Goal: Find specific page/section: Find specific page/section

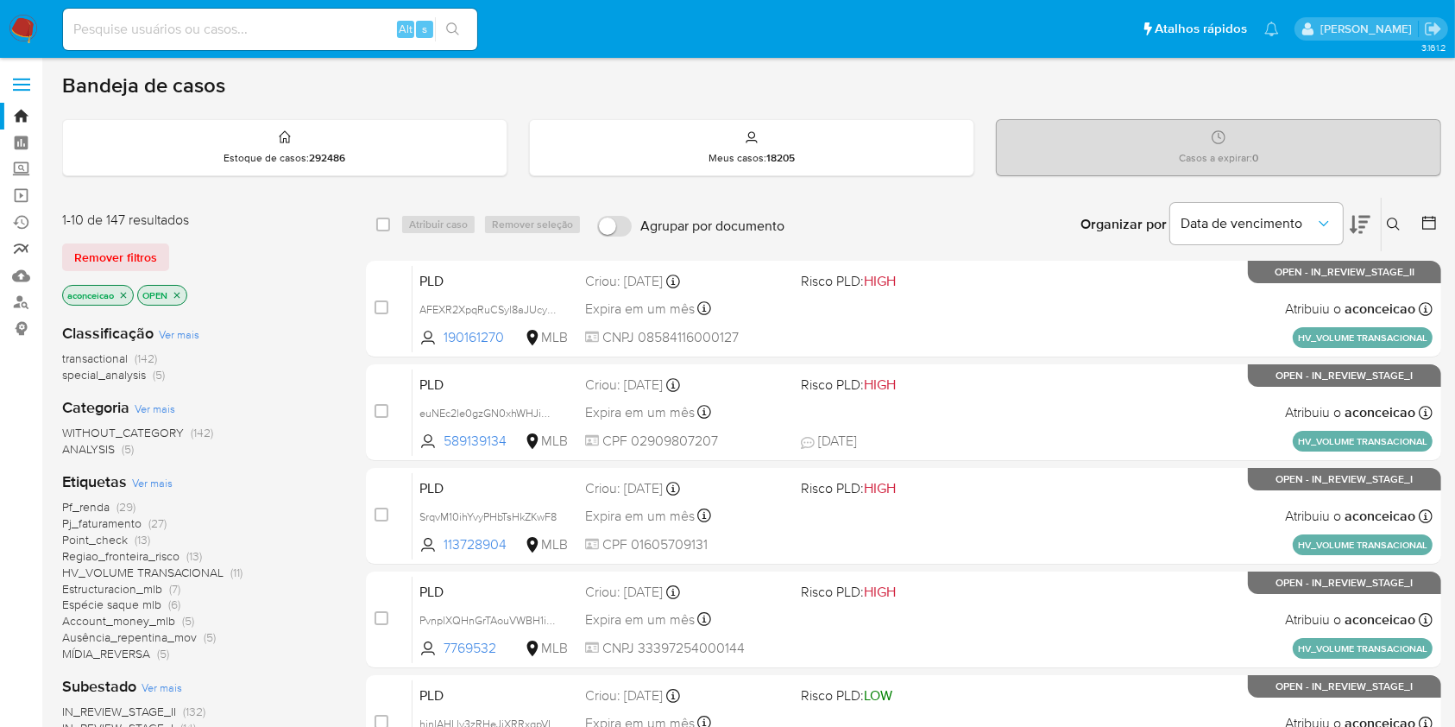
click at [25, 253] on link "relatórios" at bounding box center [102, 249] width 205 height 27
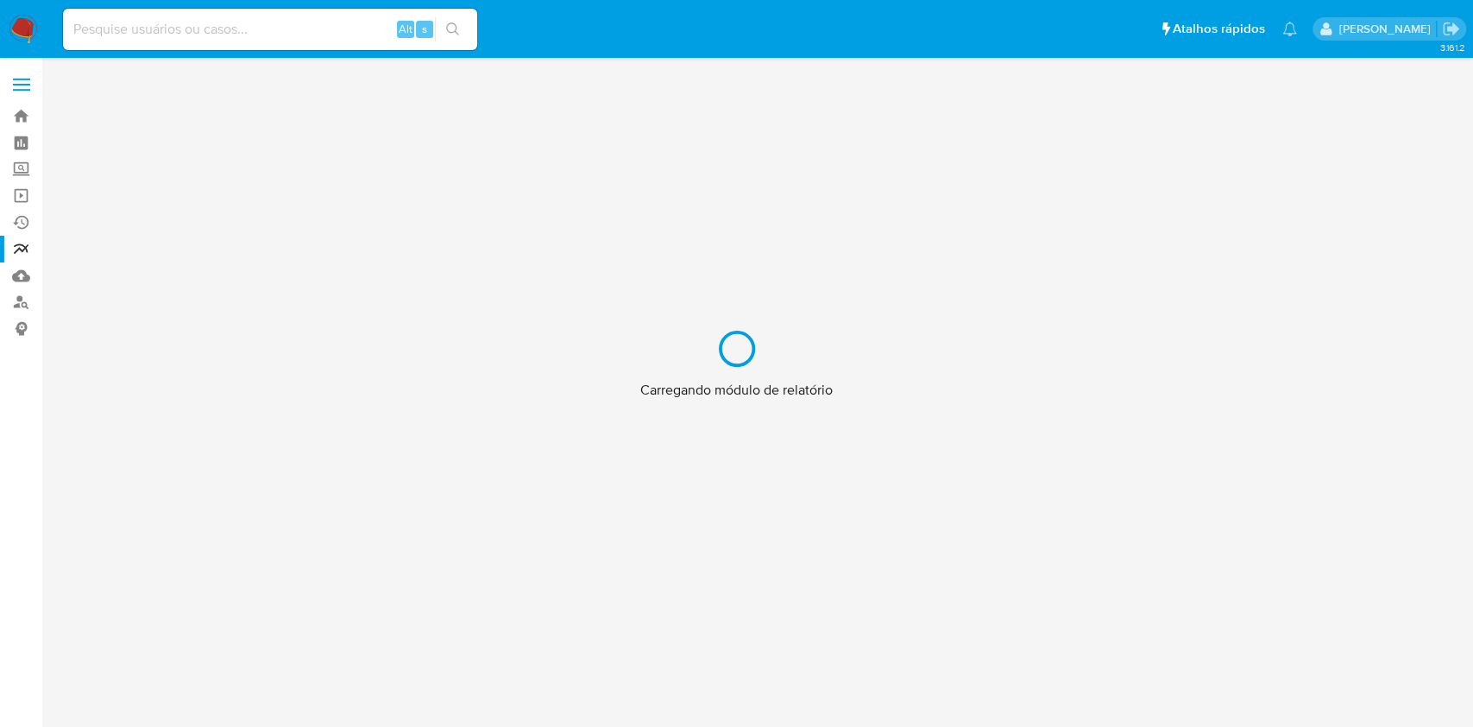
click at [22, 284] on div "Carregando módulo de relatório" at bounding box center [736, 363] width 1473 height 727
click at [15, 277] on div "Carregando módulo de relatório" at bounding box center [736, 363] width 1473 height 727
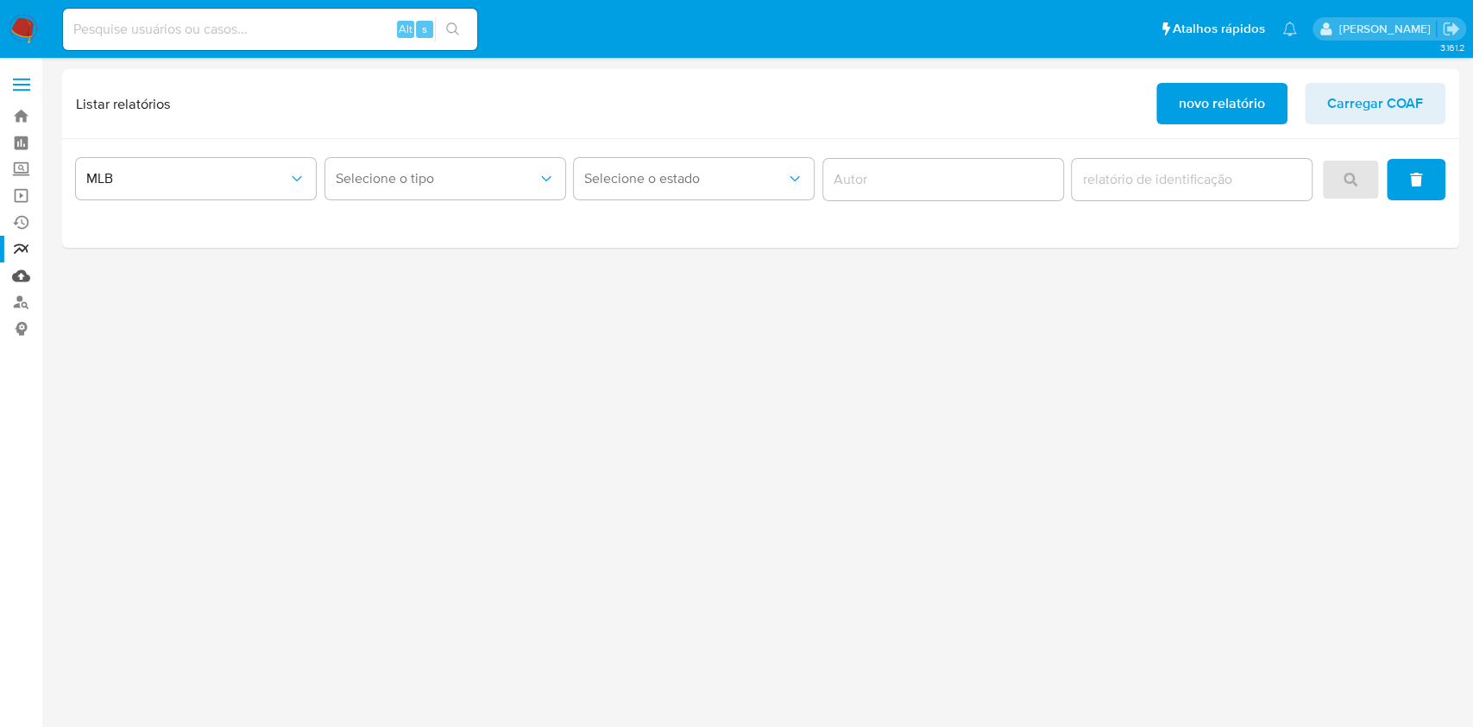
click at [25, 271] on link "Mulan" at bounding box center [102, 275] width 205 height 27
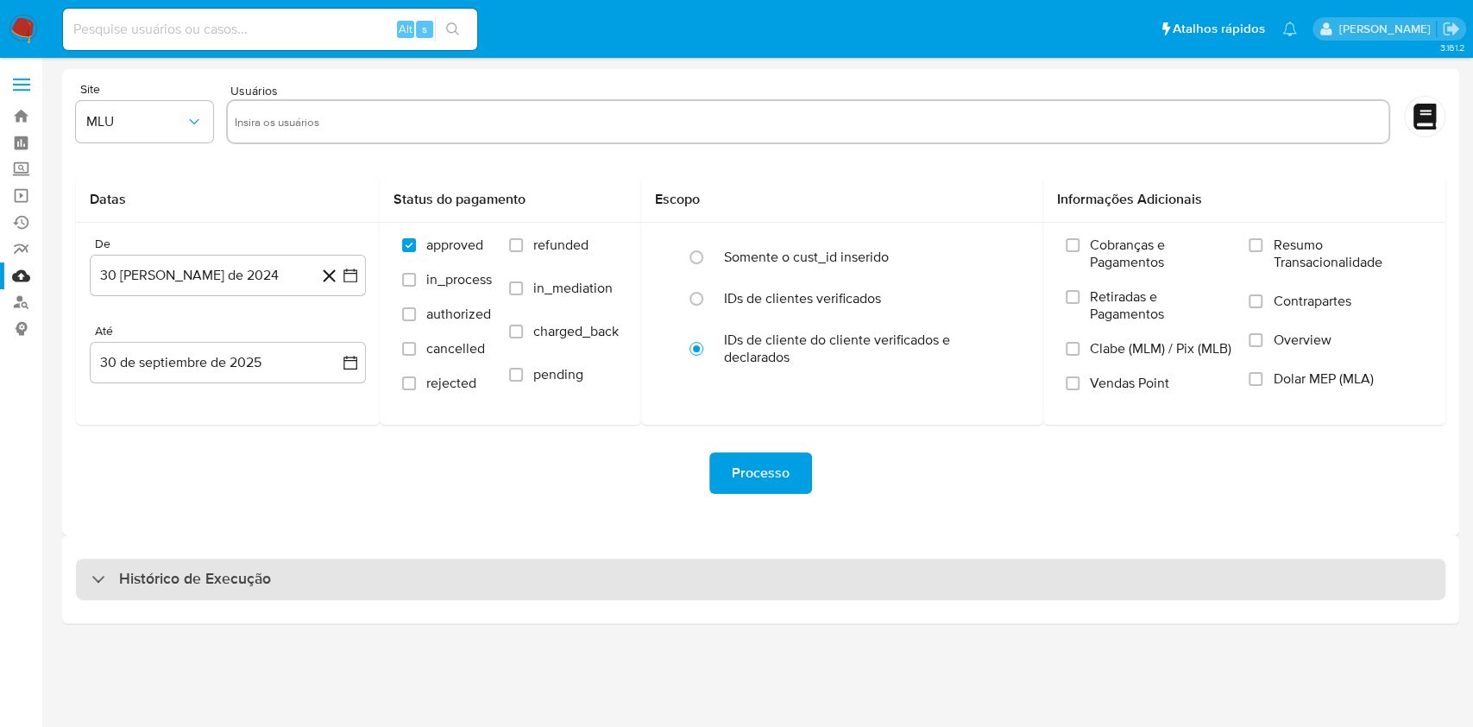
click at [915, 587] on div "Histórico de Execução" at bounding box center [761, 578] width 1370 height 41
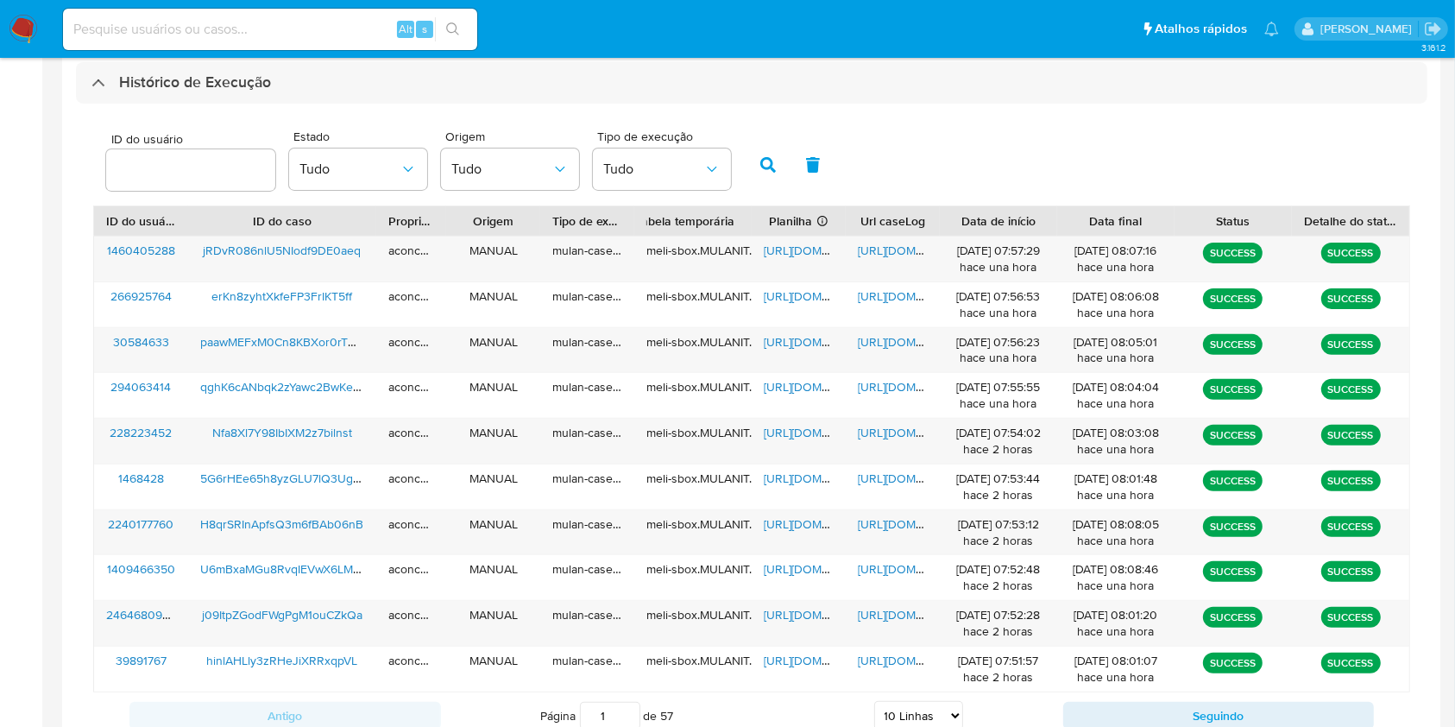
scroll to position [621, 0]
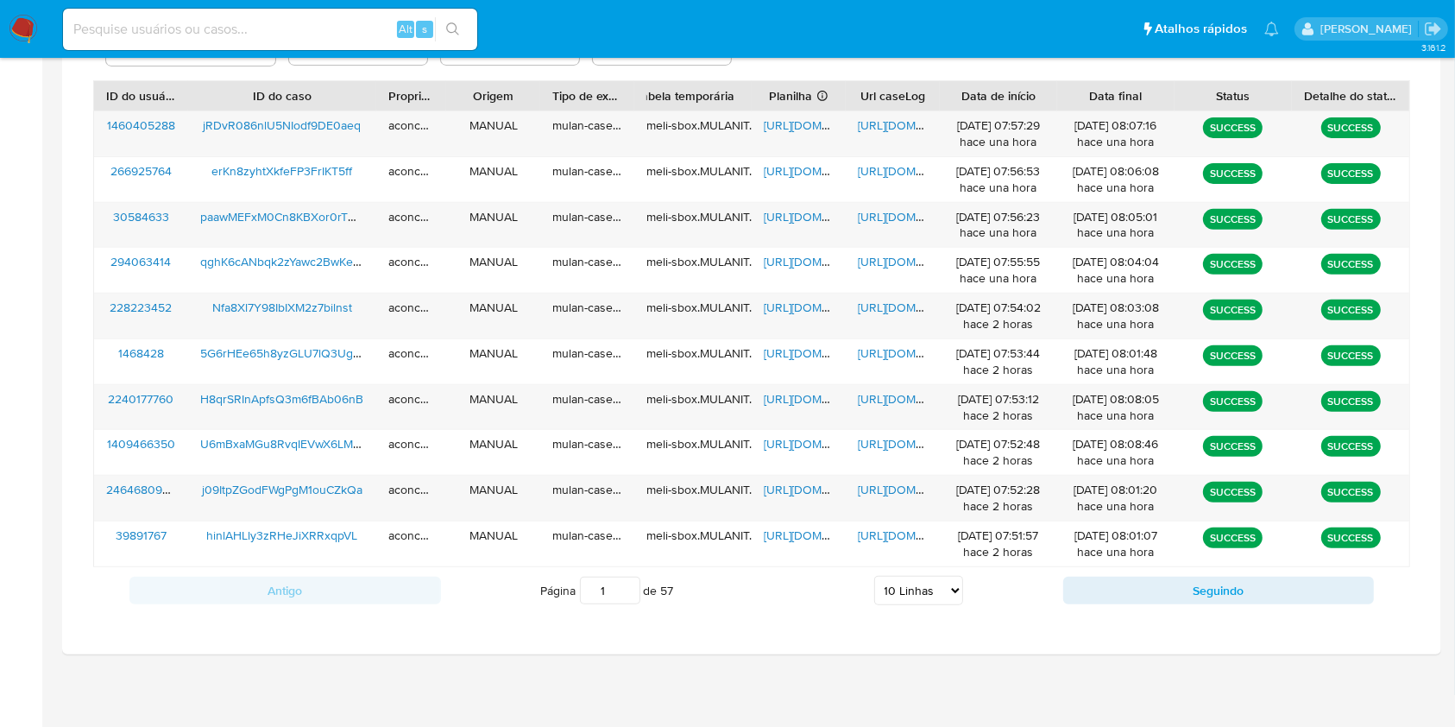
click at [935, 600] on select "5 Linhas 10 Linhas 20 Linhas 25 Linhas 50 Linhas 100 Linhas" at bounding box center [918, 590] width 89 height 29
select select "20"
click at [874, 576] on select "5 Linhas 10 Linhas 20 Linhas 25 Linhas 50 Linhas 100 Linhas" at bounding box center [918, 590] width 89 height 29
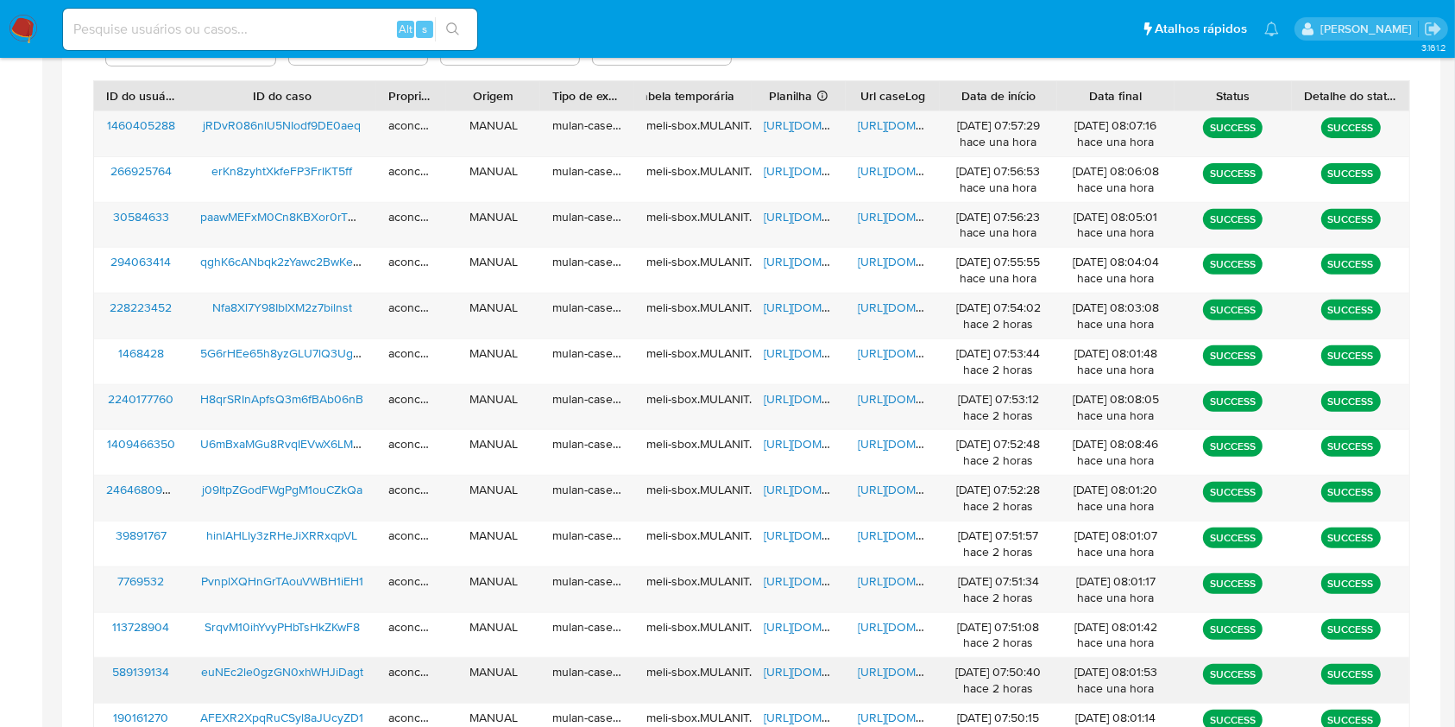
click at [816, 669] on span "[URL][DOMAIN_NAME]" at bounding box center [823, 671] width 119 height 17
click at [880, 673] on span "[URL][DOMAIN_NAME]" at bounding box center [917, 671] width 119 height 17
